Goal: Task Accomplishment & Management: Manage account settings

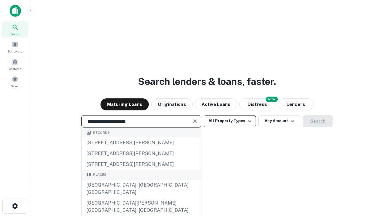
click at [141, 198] on div "[GEOGRAPHIC_DATA], [GEOGRAPHIC_DATA], [GEOGRAPHIC_DATA]" at bounding box center [141, 189] width 119 height 18
click at [230, 121] on button "All Property Types" at bounding box center [230, 121] width 52 height 12
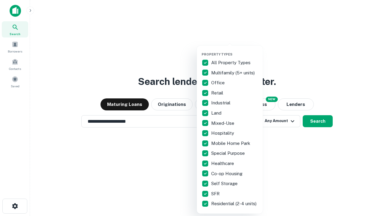
type input "**********"
click at [235, 50] on button "button" at bounding box center [235, 50] width 66 height 0
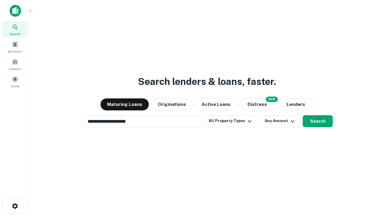
scroll to position [4, 72]
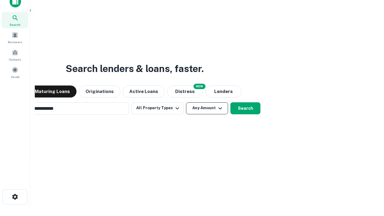
click at [186, 102] on button "Any Amount" at bounding box center [207, 108] width 42 height 12
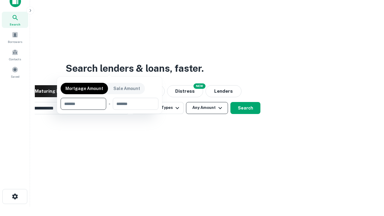
scroll to position [43, 170]
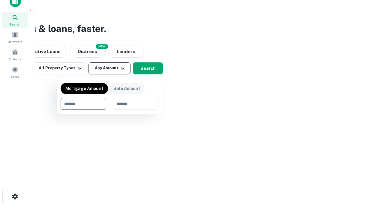
type input "*******"
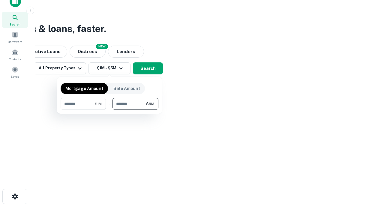
type input "*******"
click at [110, 110] on button "button" at bounding box center [110, 110] width 98 height 0
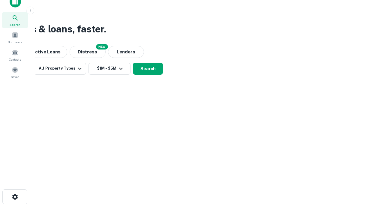
scroll to position [4, 111]
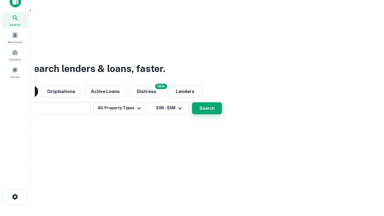
click at [192, 102] on button "Search" at bounding box center [207, 108] width 30 height 12
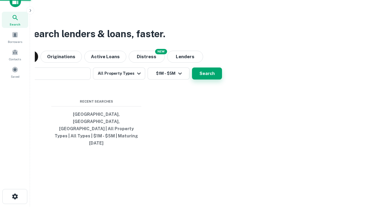
scroll to position [16, 170]
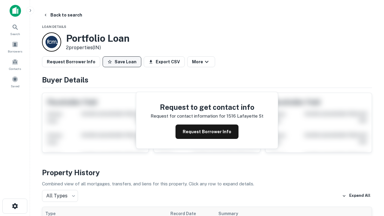
click at [122, 62] on button "Save Loan" at bounding box center [122, 61] width 39 height 11
click at [123, 62] on button "Loan Saved" at bounding box center [123, 61] width 41 height 11
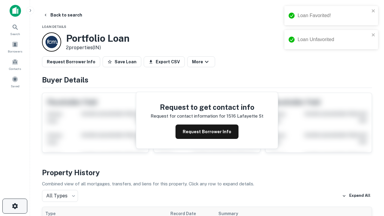
click at [15, 206] on icon "button" at bounding box center [14, 206] width 7 height 7
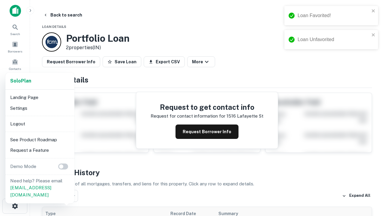
click at [40, 124] on li "Logout" at bounding box center [40, 124] width 64 height 11
